Goal: Task Accomplishment & Management: Use online tool/utility

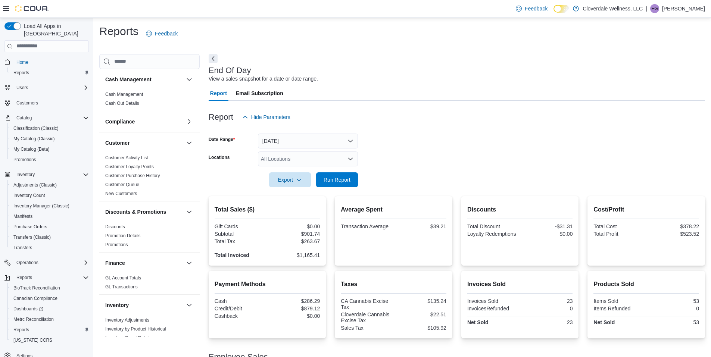
scroll to position [44, 0]
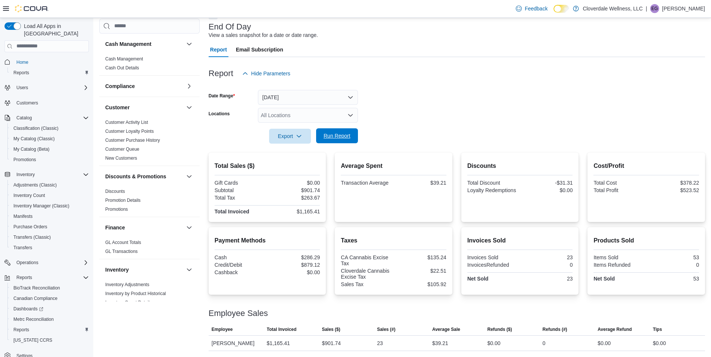
click at [336, 135] on span "Run Report" at bounding box center [337, 135] width 27 height 7
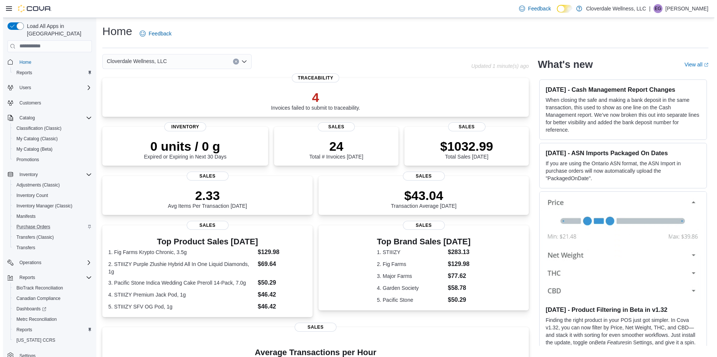
scroll to position [9, 0]
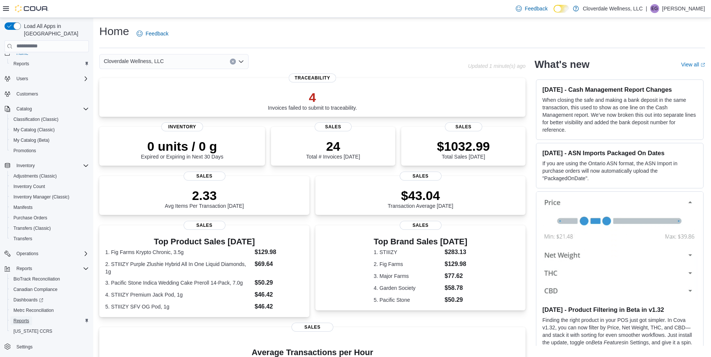
click at [24, 318] on span "Reports" at bounding box center [21, 321] width 16 height 6
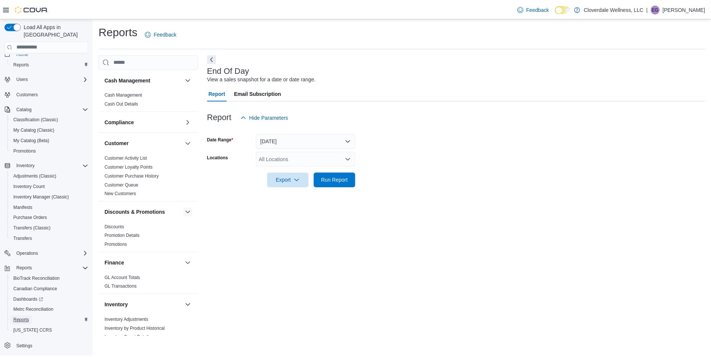
scroll to position [348, 0]
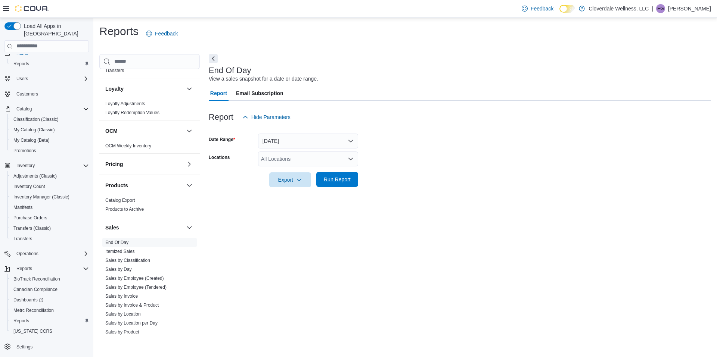
click at [334, 174] on span "Run Report" at bounding box center [337, 179] width 33 height 15
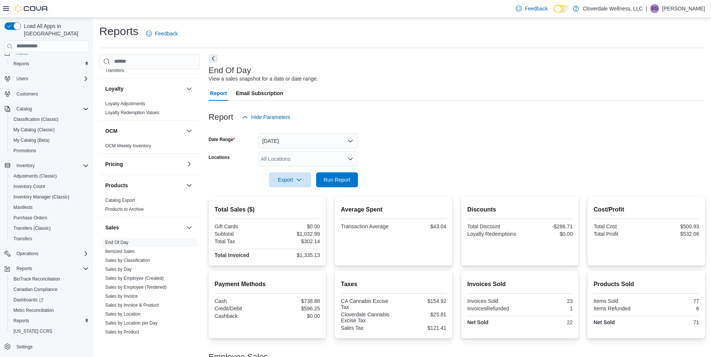
scroll to position [44, 0]
